Goal: Information Seeking & Learning: Learn about a topic

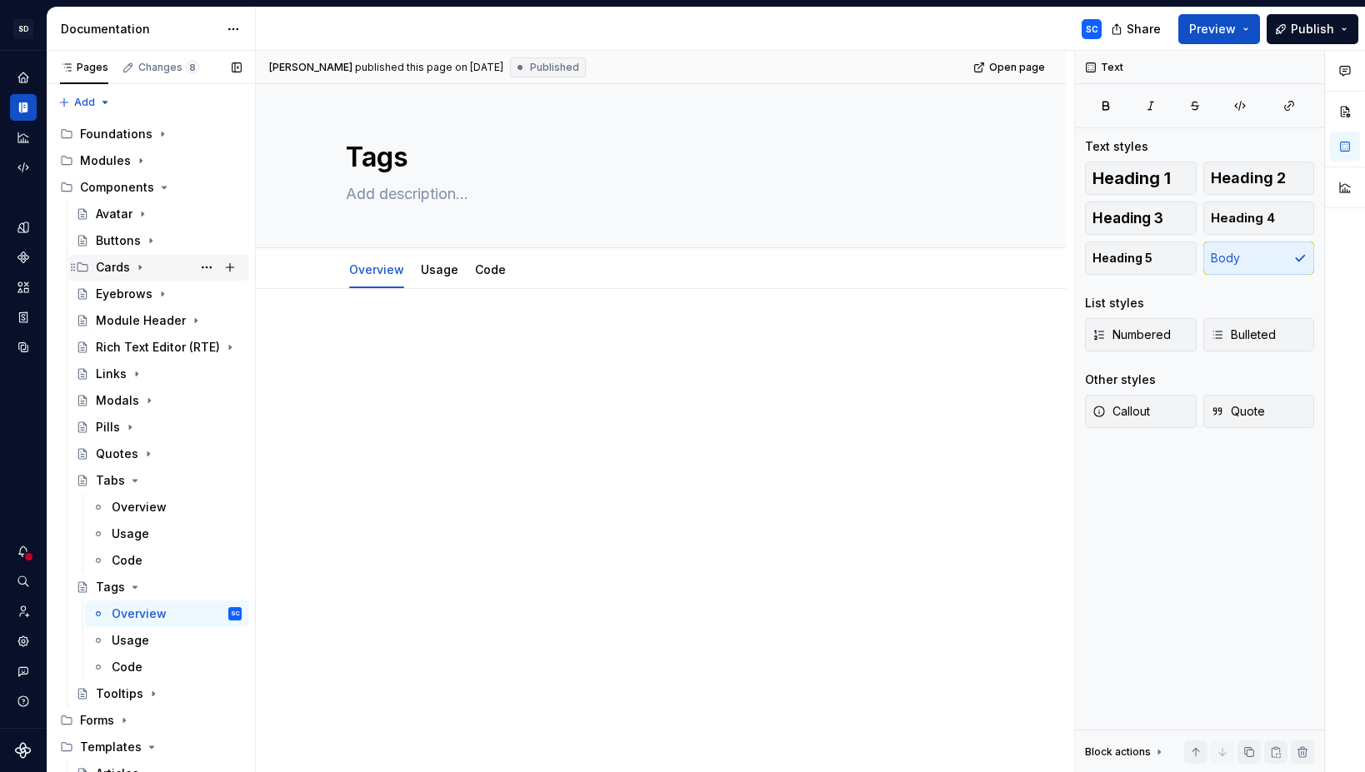
scroll to position [42, 0]
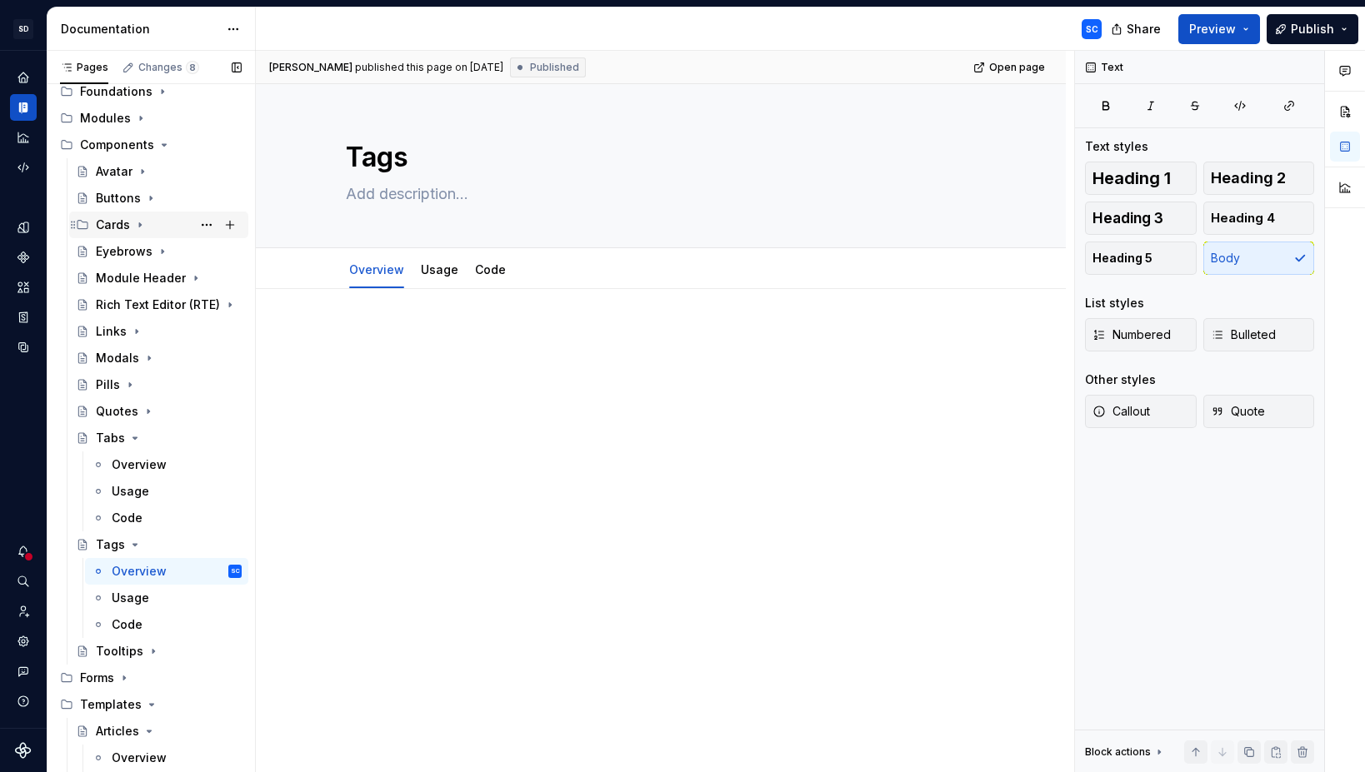
click at [147, 227] on div "Cards" at bounding box center [169, 224] width 146 height 23
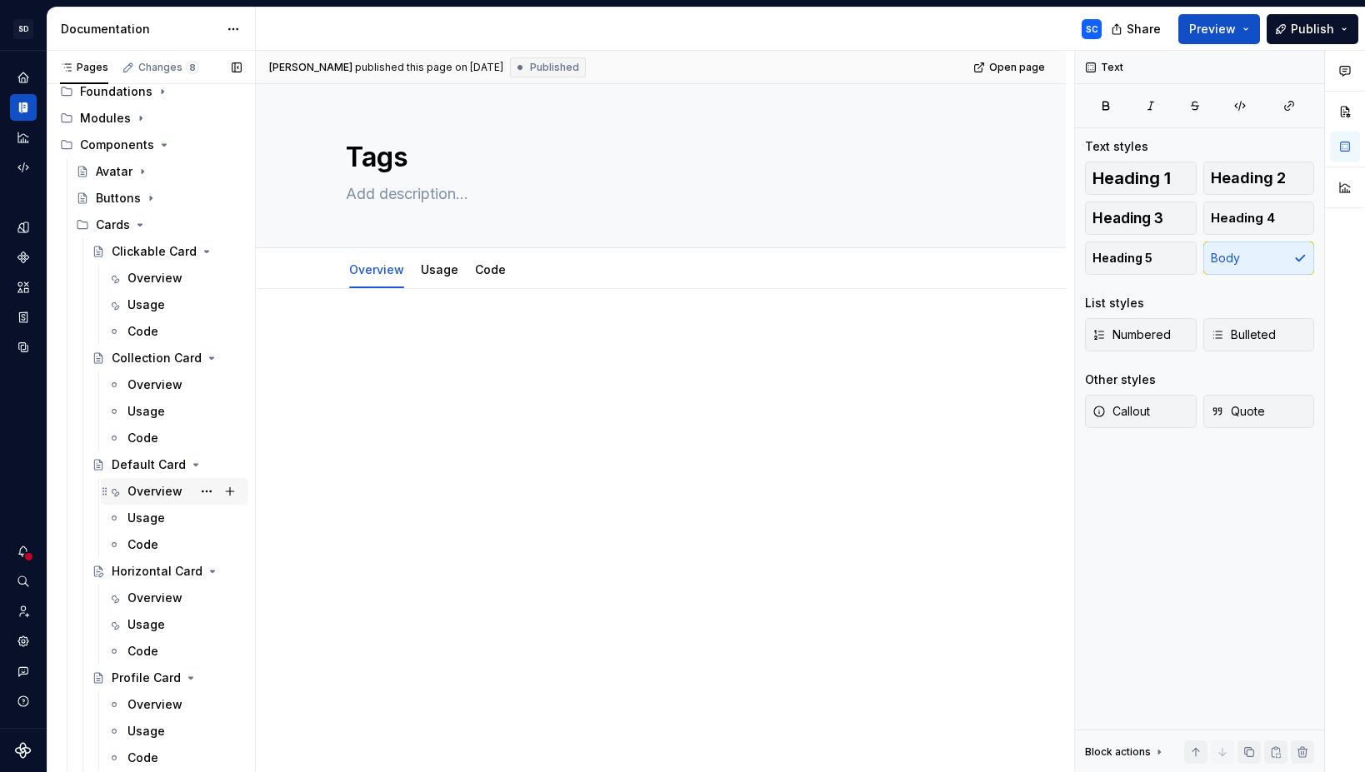
click at [147, 492] on div "Overview" at bounding box center [154, 491] width 55 height 17
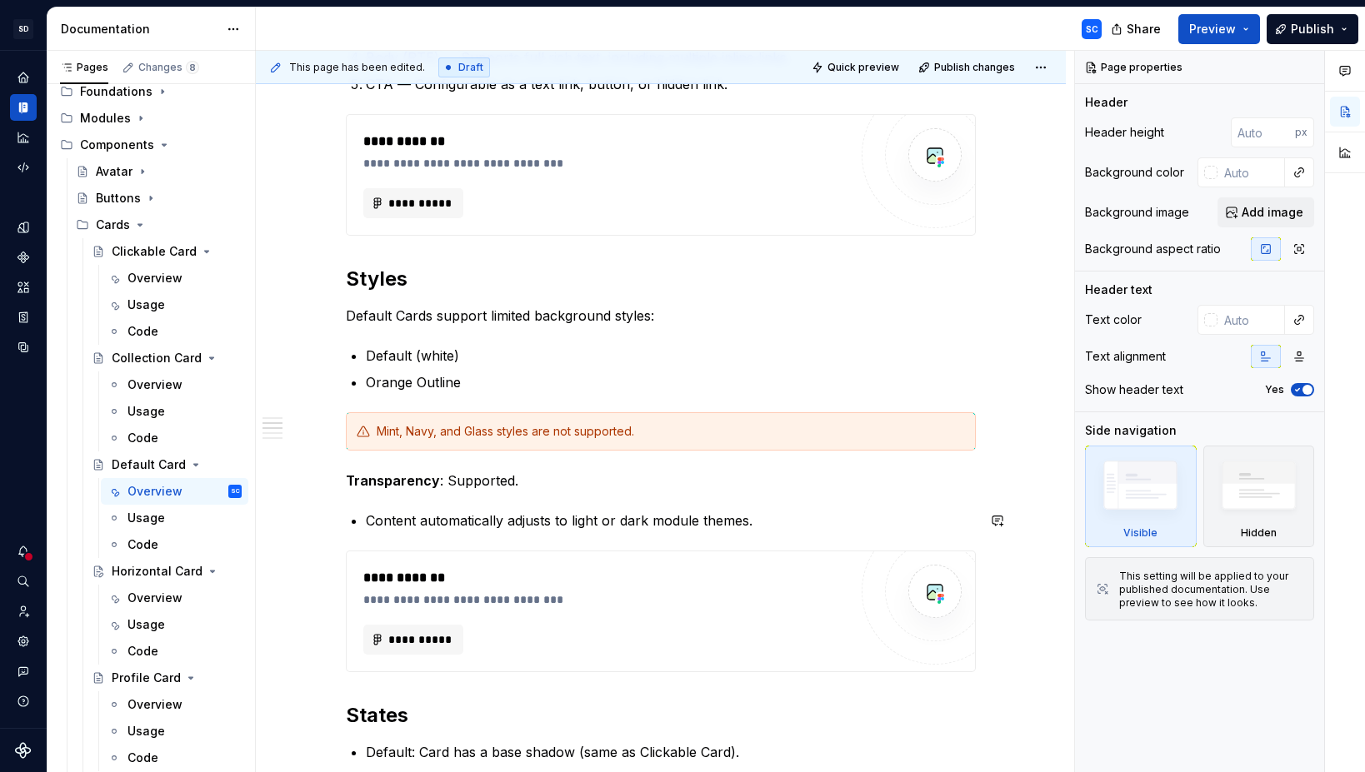
scroll to position [665, 0]
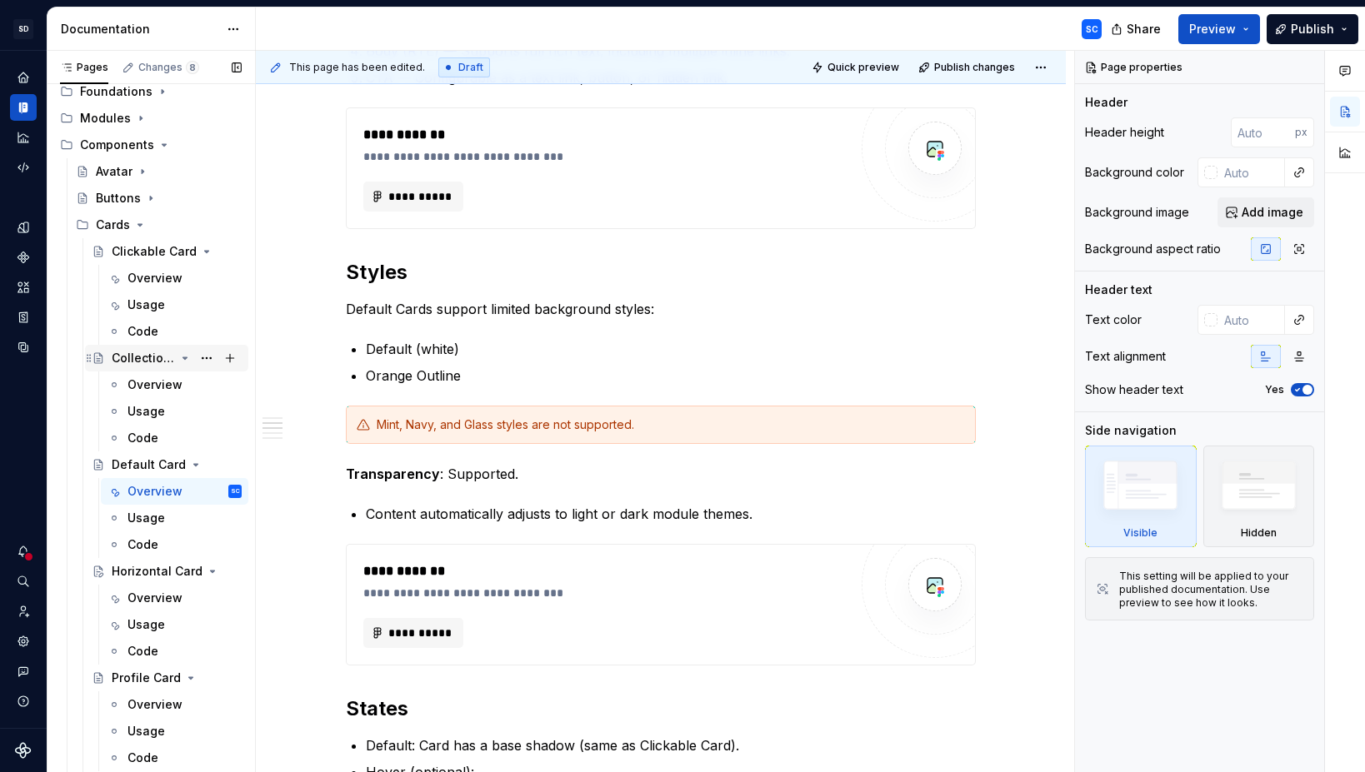
click at [145, 360] on div "Collection Card" at bounding box center [143, 358] width 63 height 17
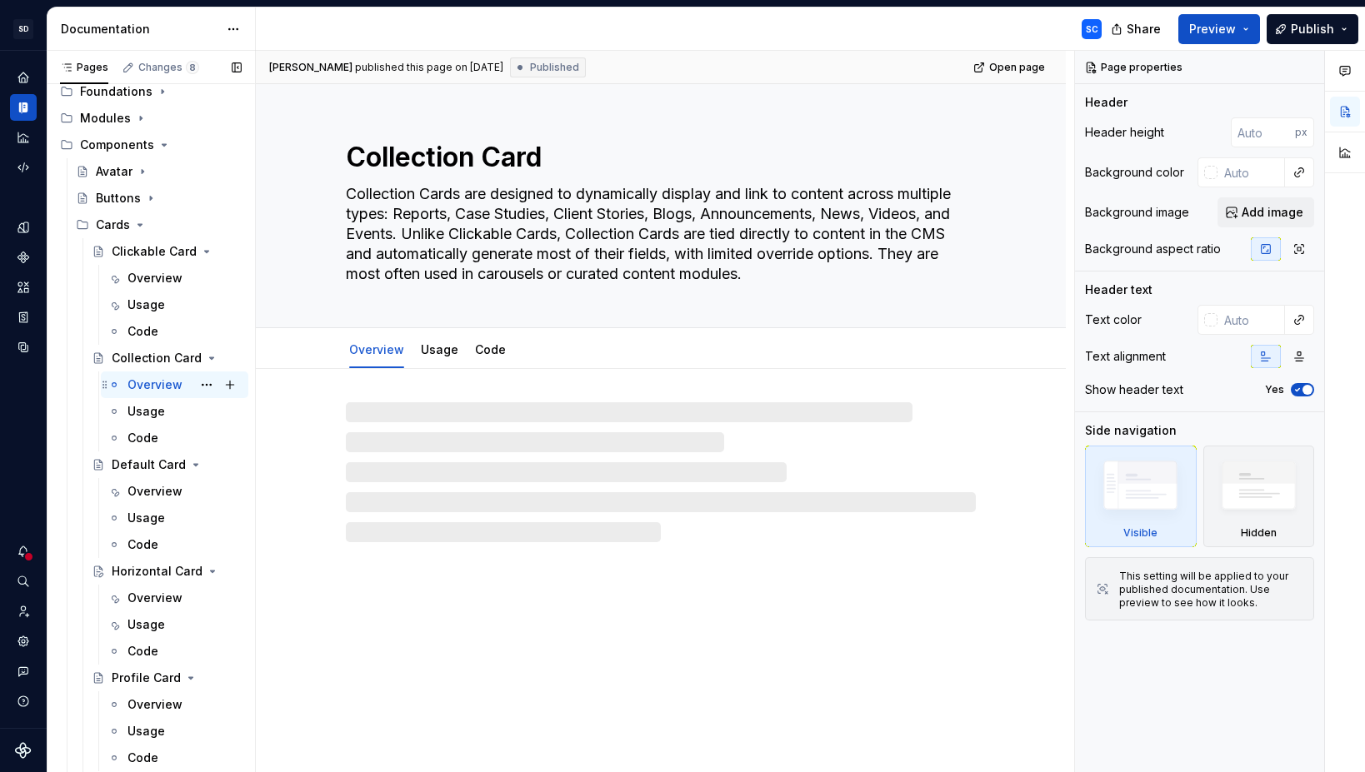
click at [157, 383] on div "Overview" at bounding box center [154, 385] width 55 height 17
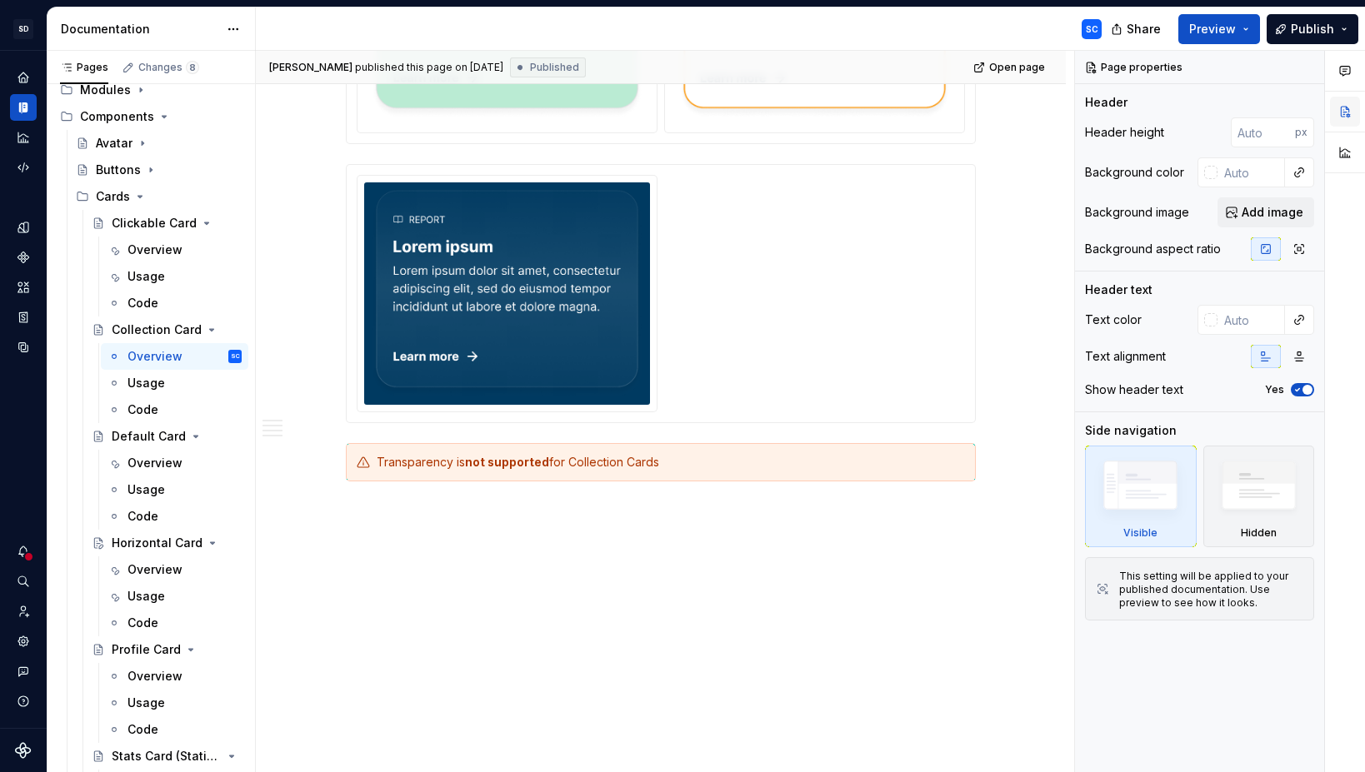
scroll to position [67, 0]
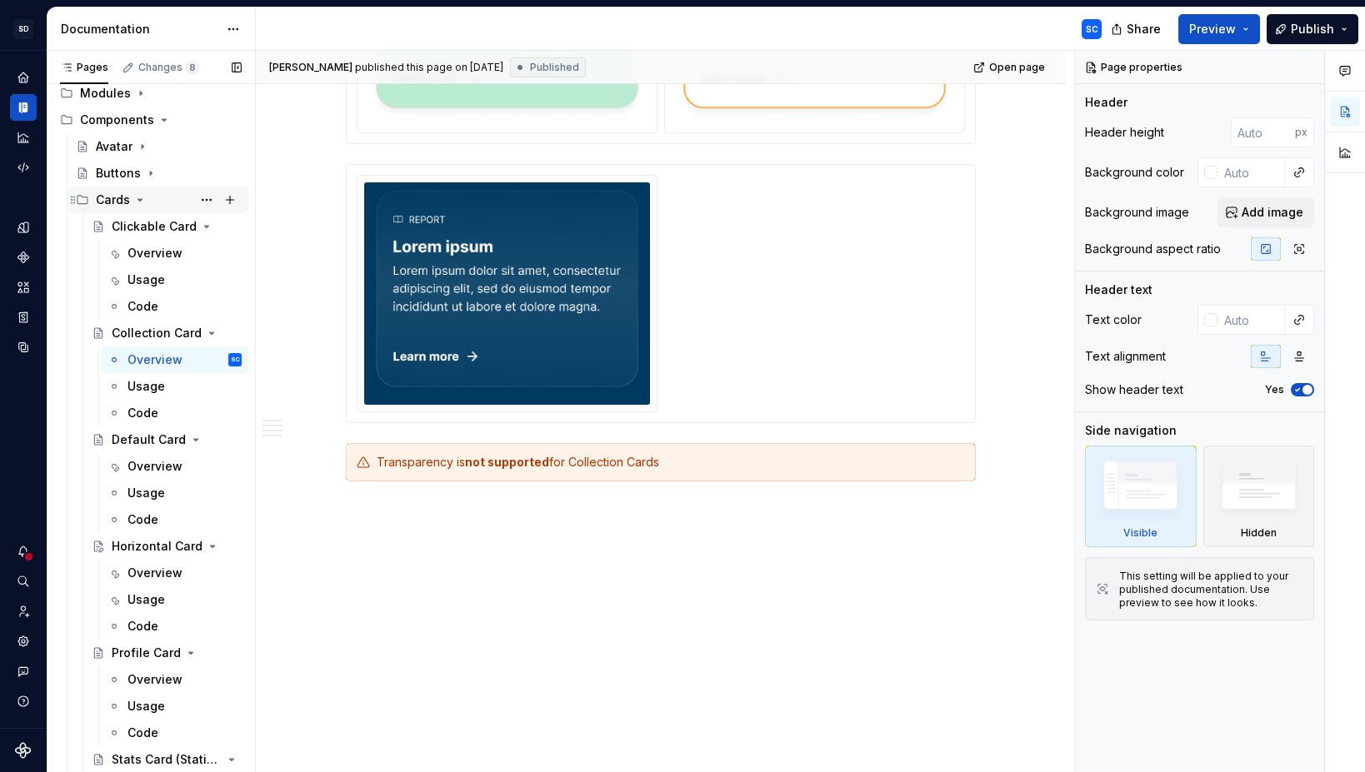
click at [138, 201] on icon "Page tree" at bounding box center [140, 200] width 4 height 2
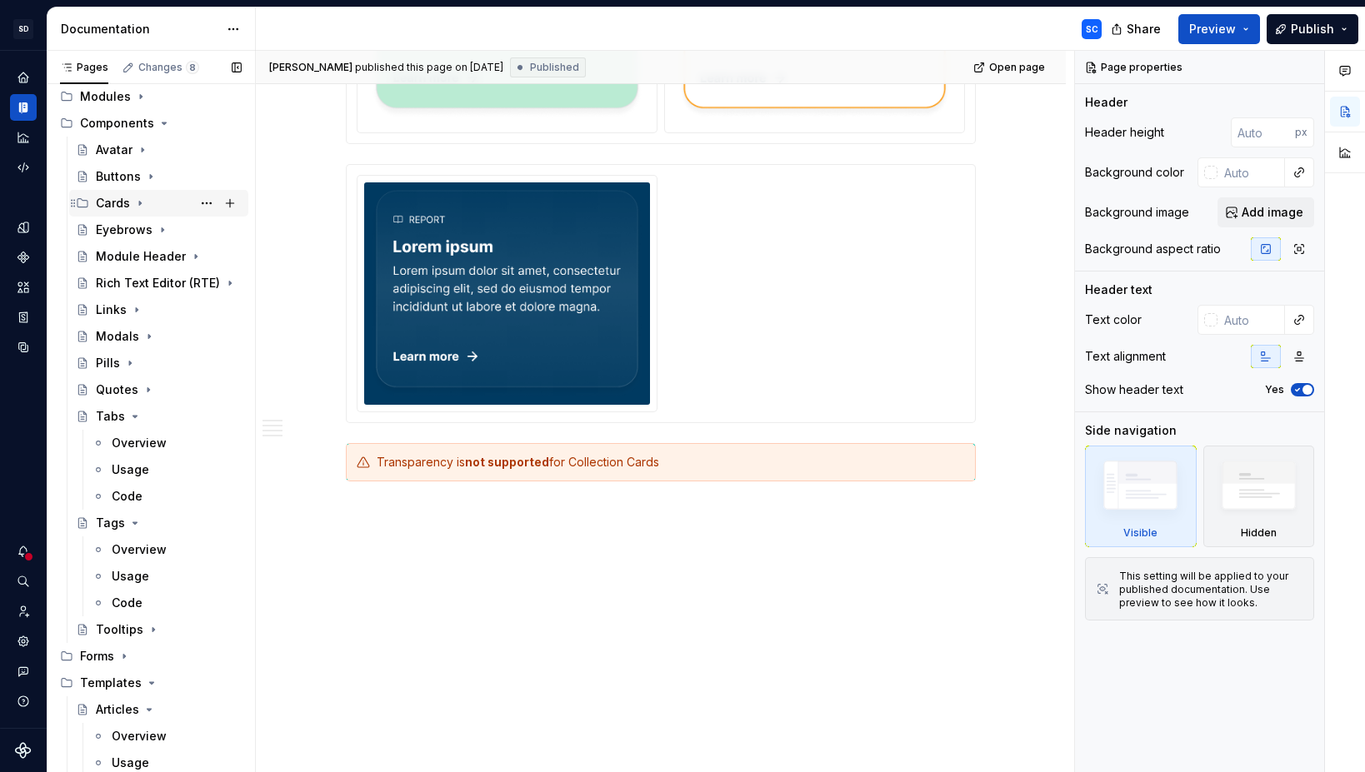
scroll to position [64, 0]
click at [135, 417] on icon "Page tree" at bounding box center [134, 416] width 13 height 13
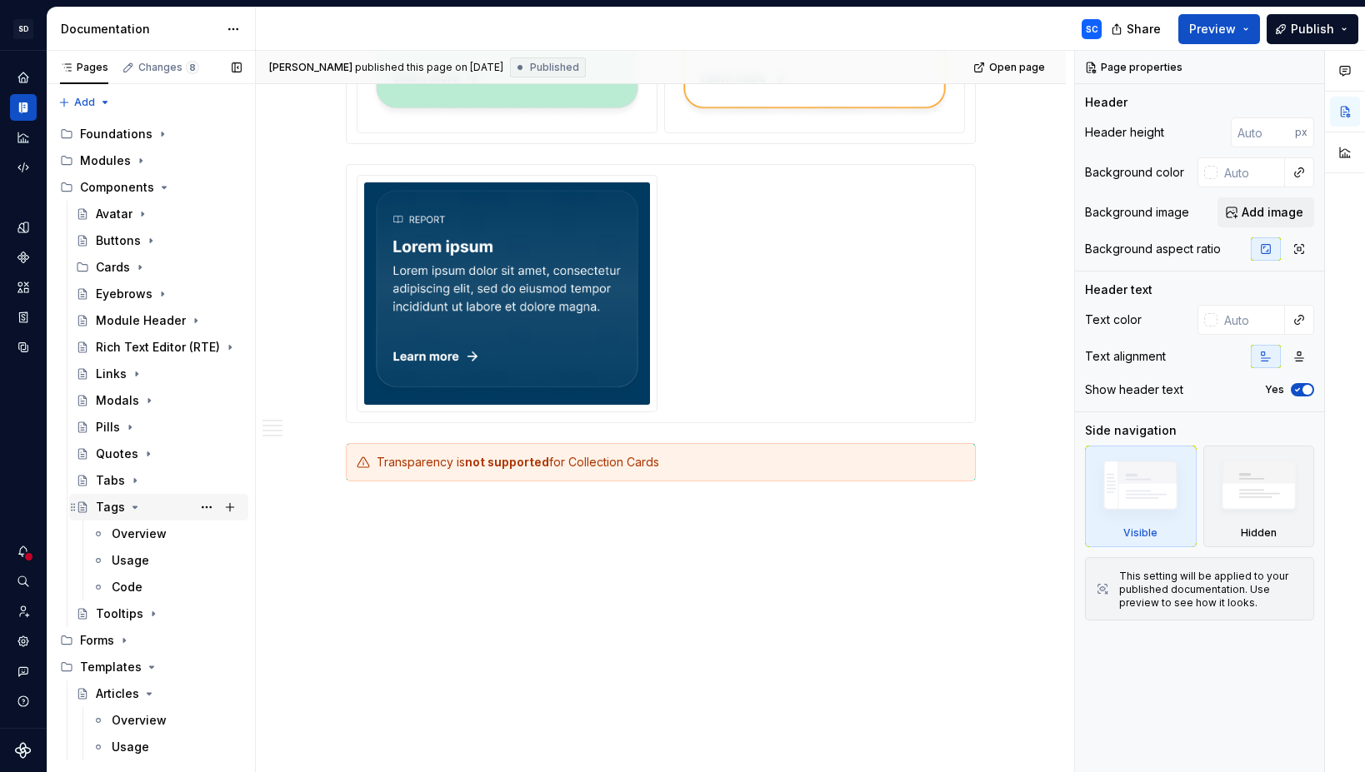
click at [135, 507] on icon "Page tree" at bounding box center [134, 507] width 13 height 13
type textarea "*"
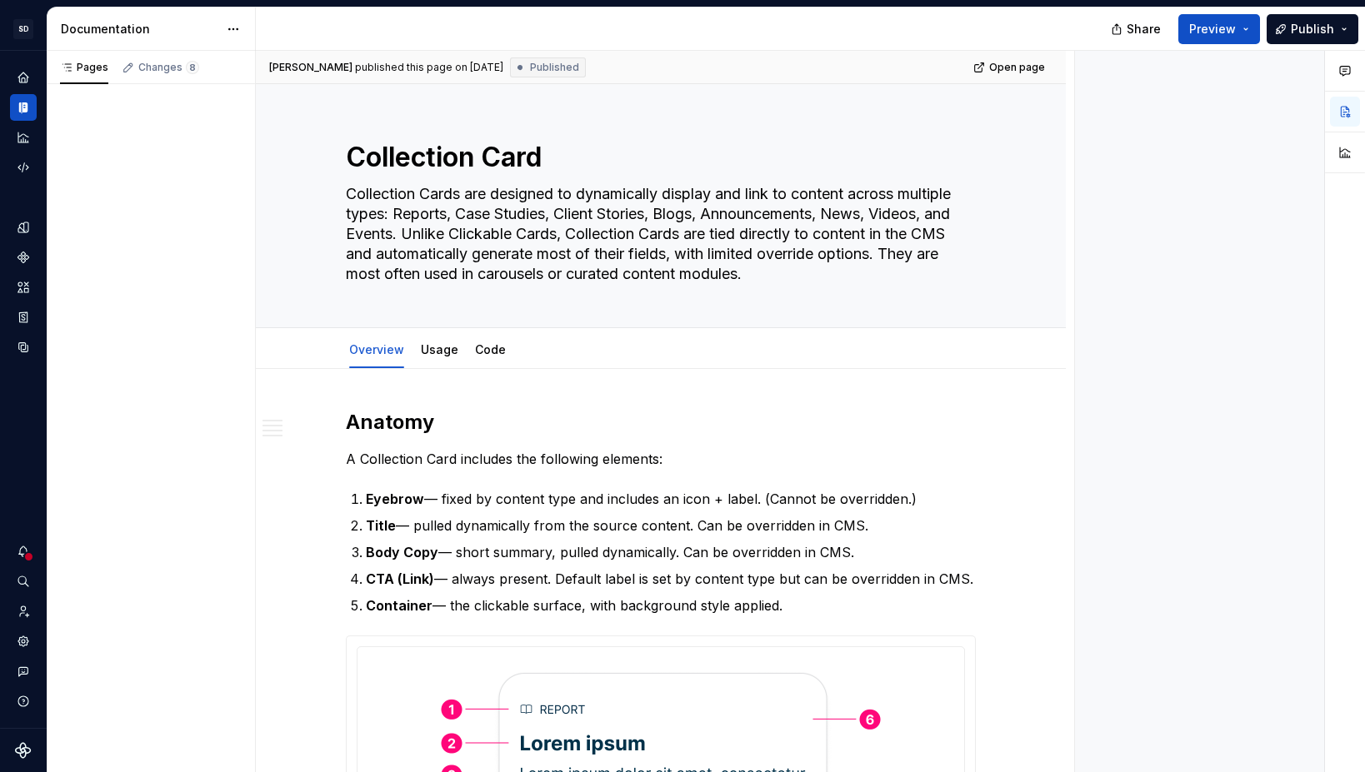
type textarea "*"
